Goal: Find contact information: Find contact information

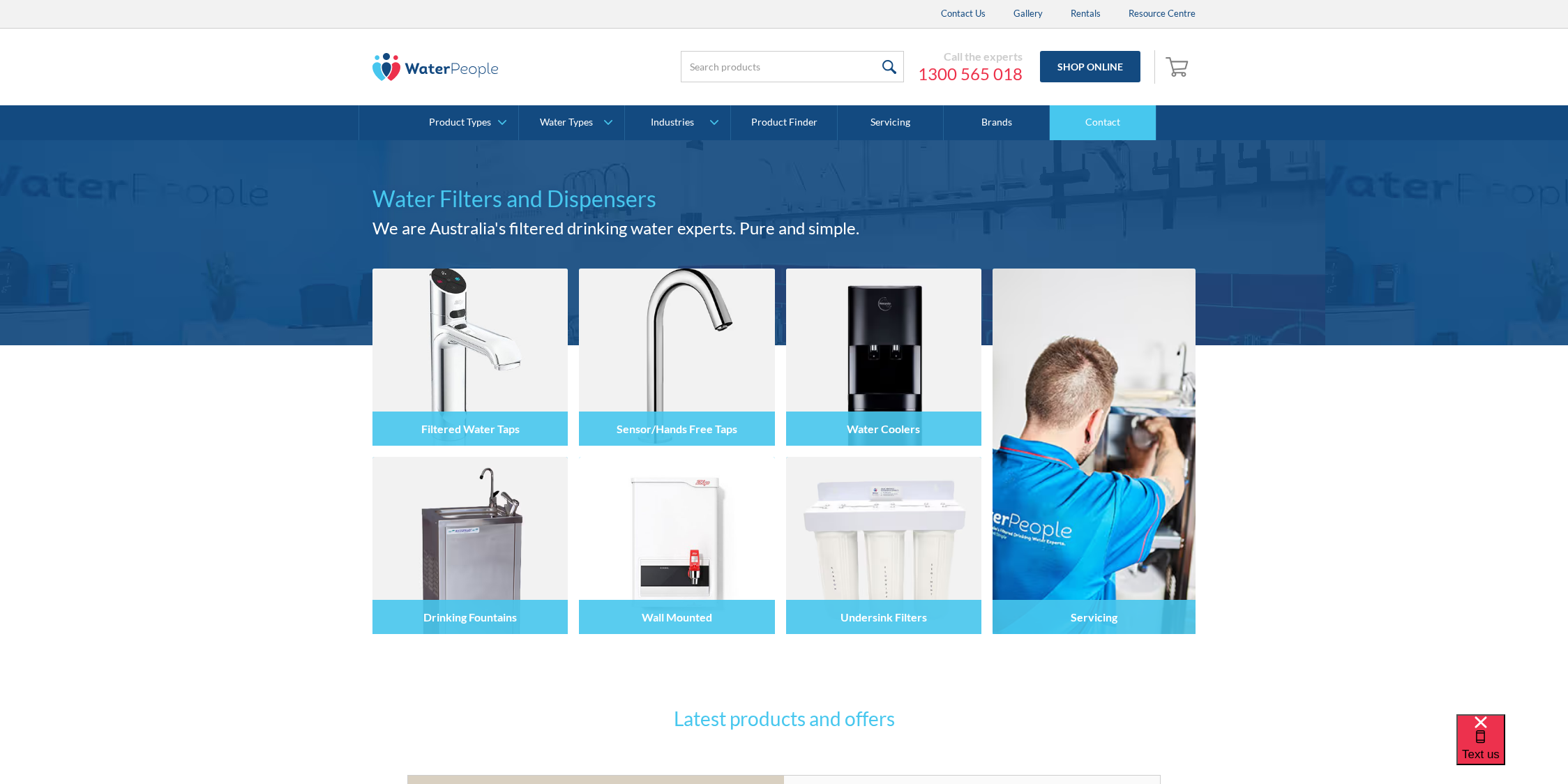
click at [1083, 124] on link "Contact" at bounding box center [1103, 123] width 106 height 34
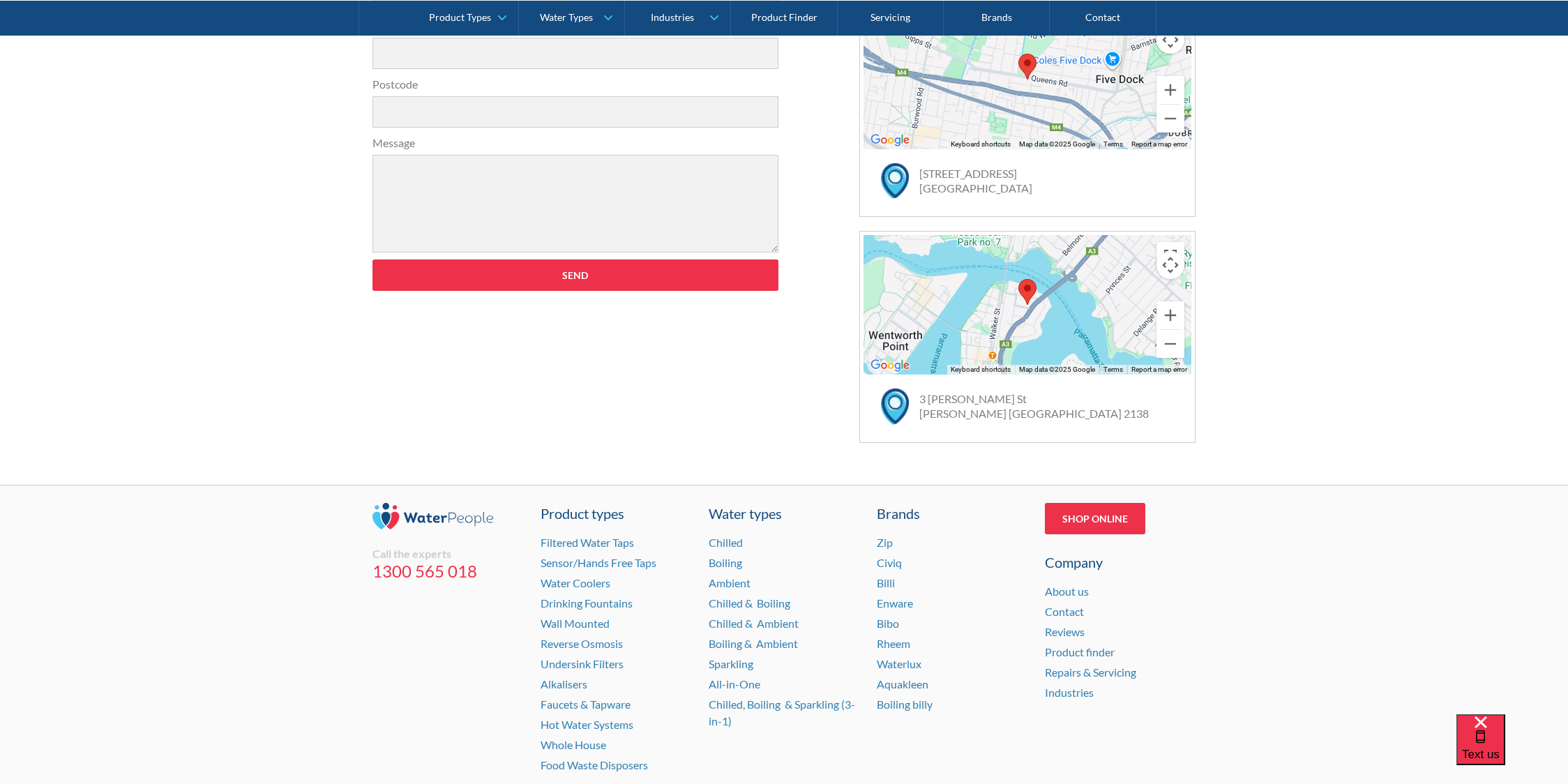
scroll to position [784, 0]
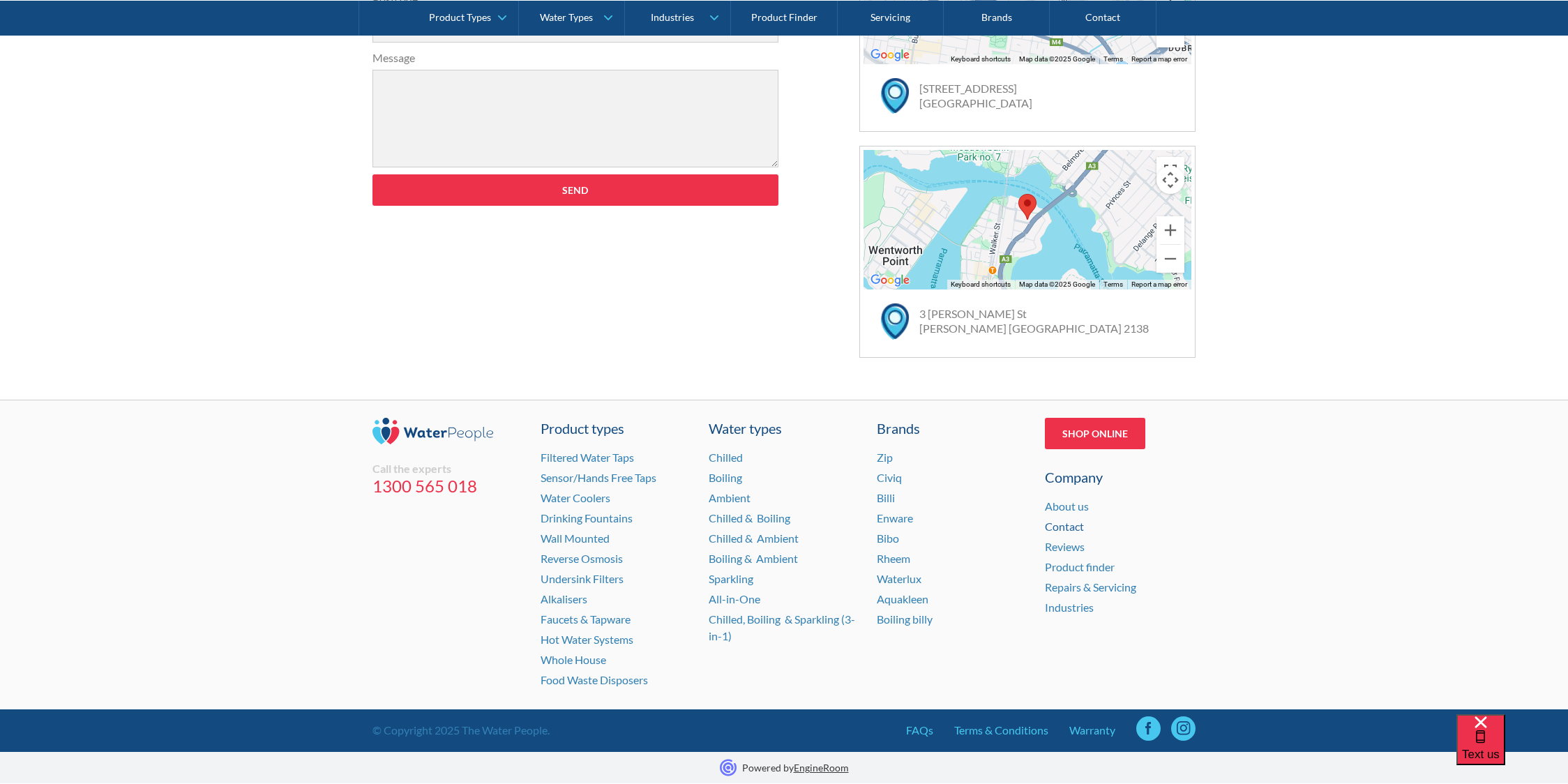
click at [1069, 526] on link "Contact" at bounding box center [1064, 526] width 39 height 13
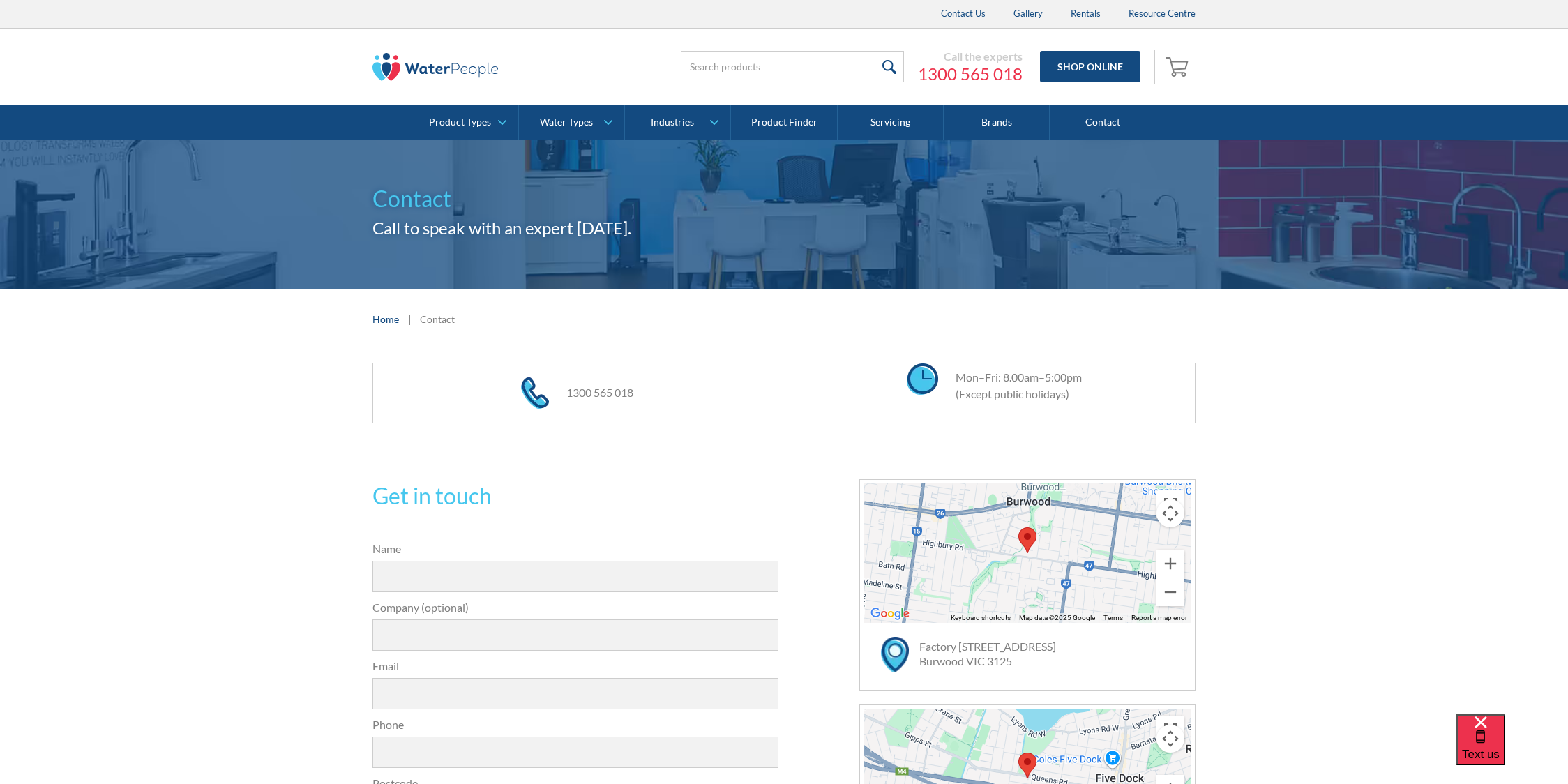
click at [400, 69] on img at bounding box center [435, 66] width 125 height 28
